Goal: Find specific page/section: Find specific page/section

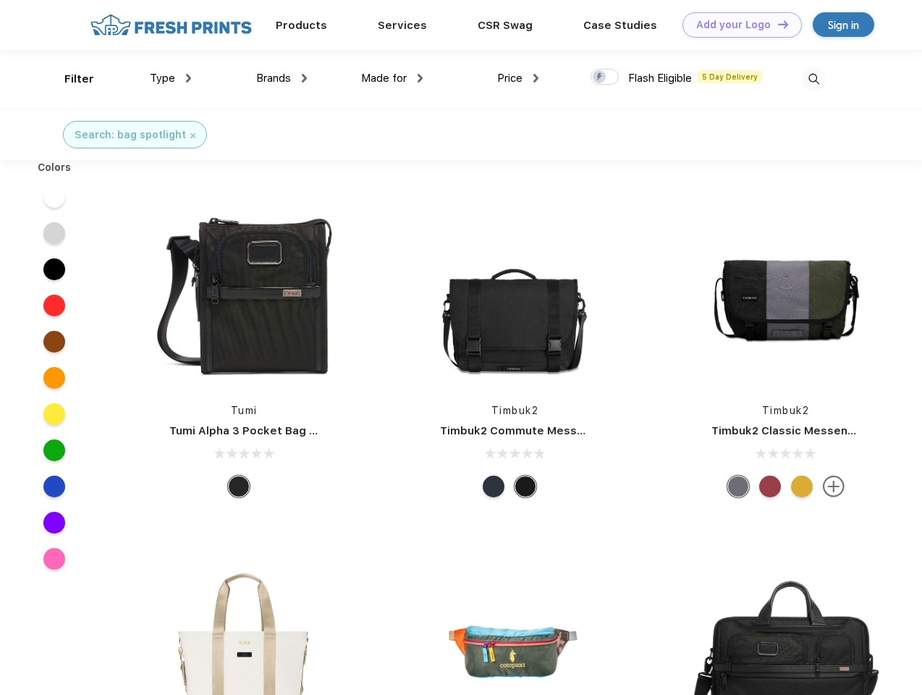
click at [737, 25] on link "Add your Logo Design Tool" at bounding box center [742, 24] width 119 height 25
click at [0, 0] on div "Design Tool" at bounding box center [0, 0] width 0 height 0
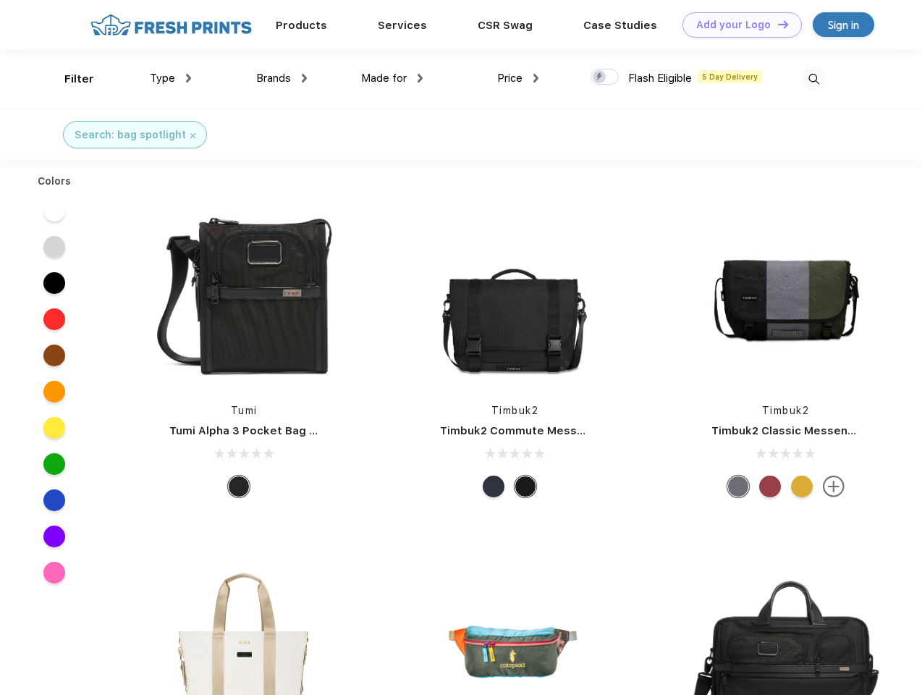
click at [777, 24] on link "Add your Logo Design Tool" at bounding box center [742, 24] width 119 height 25
click at [70, 79] on div "Filter" at bounding box center [79, 79] width 30 height 17
click at [171, 78] on span "Type" at bounding box center [162, 78] width 25 height 13
click at [282, 78] on span "Brands" at bounding box center [273, 78] width 35 height 13
click at [392, 78] on span "Made for" at bounding box center [384, 78] width 46 height 13
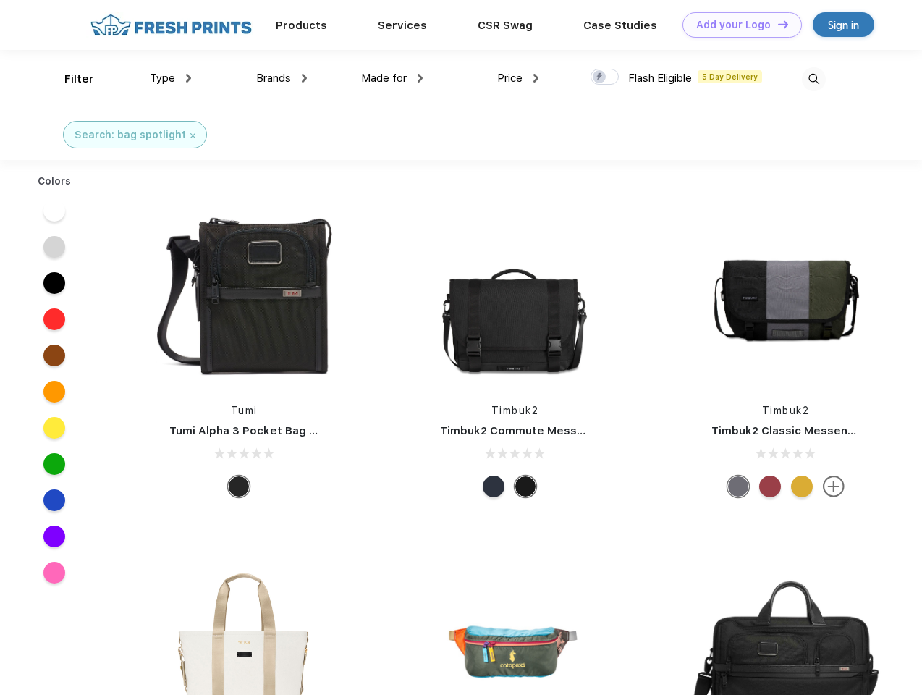
click at [518, 78] on span "Price" at bounding box center [509, 78] width 25 height 13
click at [605, 77] on div at bounding box center [605, 77] width 28 height 16
click at [600, 77] on input "checkbox" at bounding box center [595, 72] width 9 height 9
click at [814, 79] on img at bounding box center [814, 79] width 24 height 24
